Goal: Transaction & Acquisition: Purchase product/service

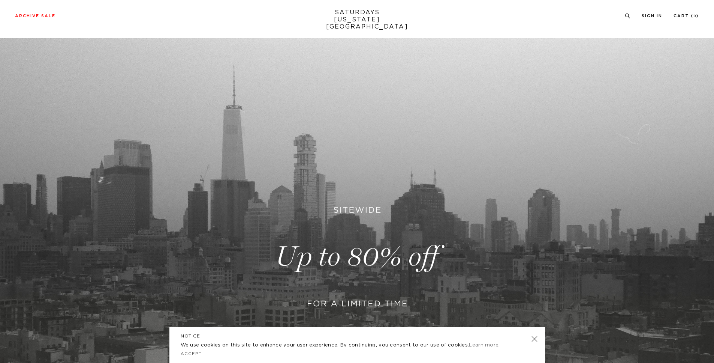
scroll to position [198, 0]
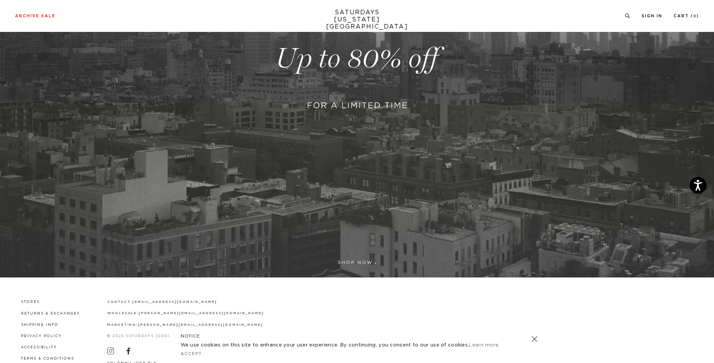
click at [358, 262] on link at bounding box center [357, 58] width 714 height 437
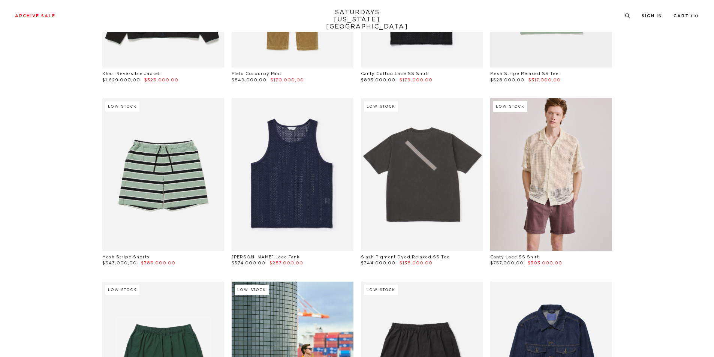
scroll to position [162, 0]
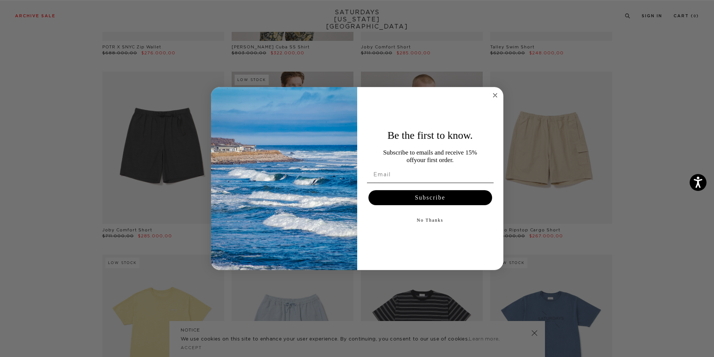
scroll to position [1116, 0]
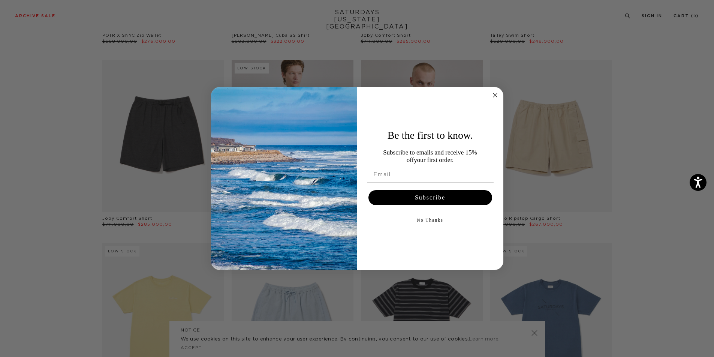
click at [438, 218] on button "No Thanks" at bounding box center [430, 220] width 127 height 15
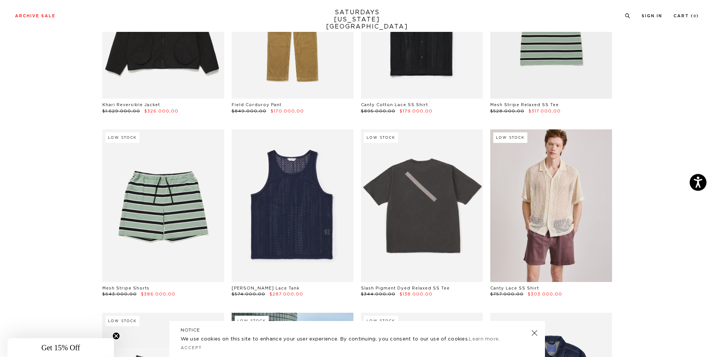
scroll to position [0, 0]
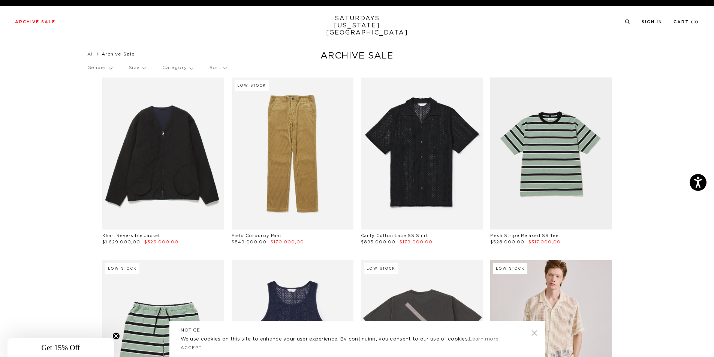
click at [360, 21] on link "SATURDAYS NEW YORK CITY" at bounding box center [357, 25] width 62 height 21
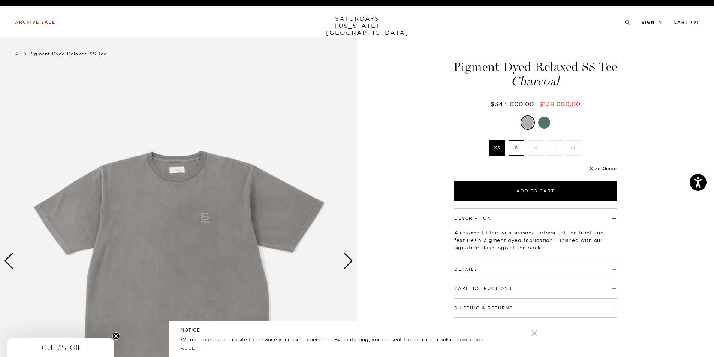
click at [349, 264] on div "Next slide" at bounding box center [348, 261] width 10 height 16
click at [349, 265] on div "Next slide" at bounding box center [348, 261] width 10 height 16
click at [350, 265] on div "Next slide" at bounding box center [348, 261] width 10 height 16
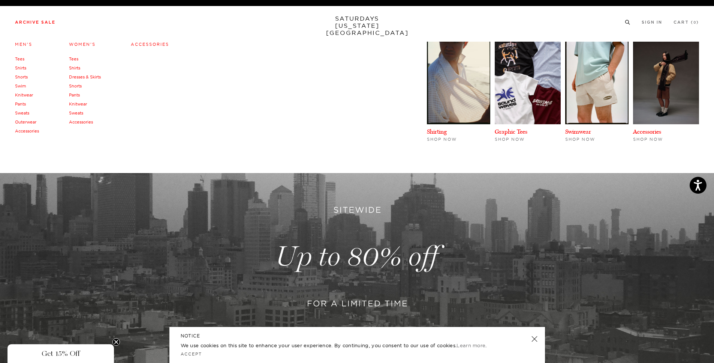
click at [22, 60] on link "Tees" at bounding box center [19, 58] width 9 height 5
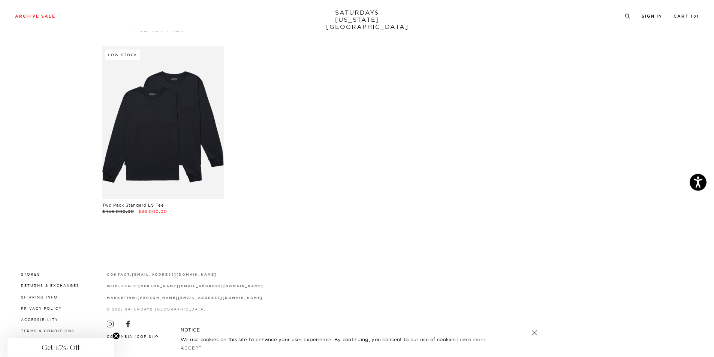
scroll to position [1322, 0]
